Goal: Task Accomplishment & Management: Manage account settings

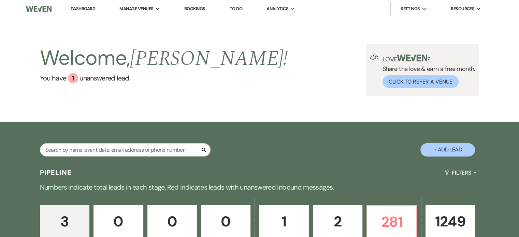
click at [197, 10] on link "Bookings" at bounding box center [194, 9] width 21 height 6
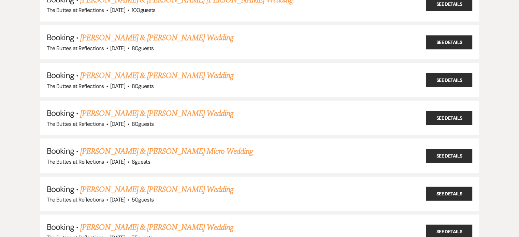
scroll to position [341, 0]
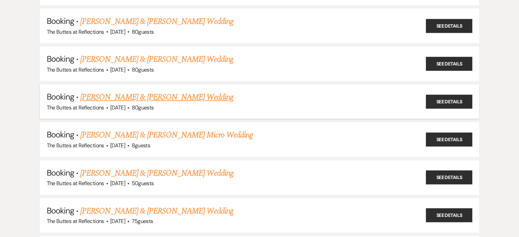
click at [141, 92] on link "[PERSON_NAME] & [PERSON_NAME] Wedding" at bounding box center [156, 97] width 153 height 12
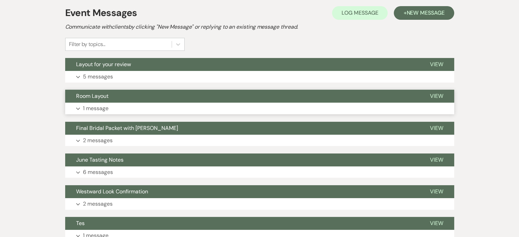
scroll to position [171, 0]
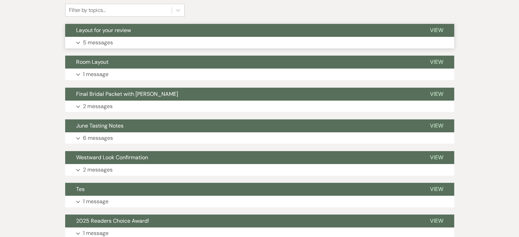
click at [105, 41] on p "5 messages" at bounding box center [98, 42] width 30 height 9
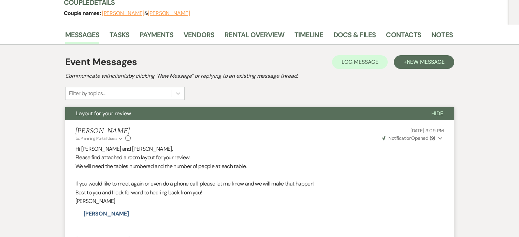
scroll to position [85, 0]
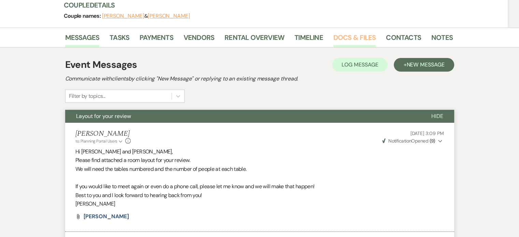
click at [347, 39] on link "Docs & Files" at bounding box center [354, 39] width 42 height 15
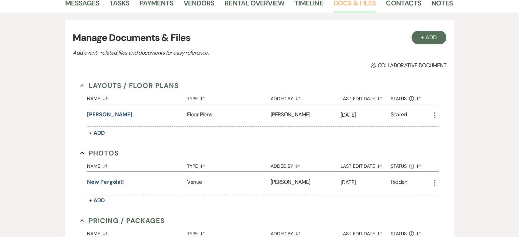
scroll to position [85, 0]
